Goal: Find contact information: Find contact information

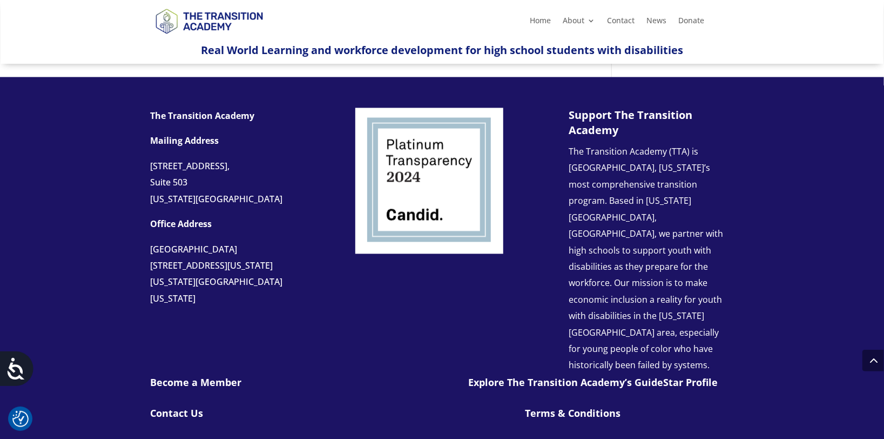
scroll to position [1026, 0]
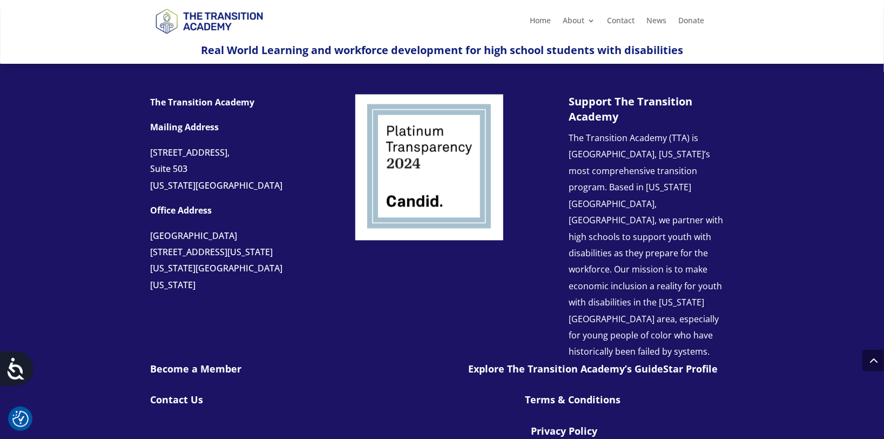
click at [179, 393] on link "Contact Us" at bounding box center [177, 399] width 53 height 13
